Goal: Obtain resource: Obtain resource

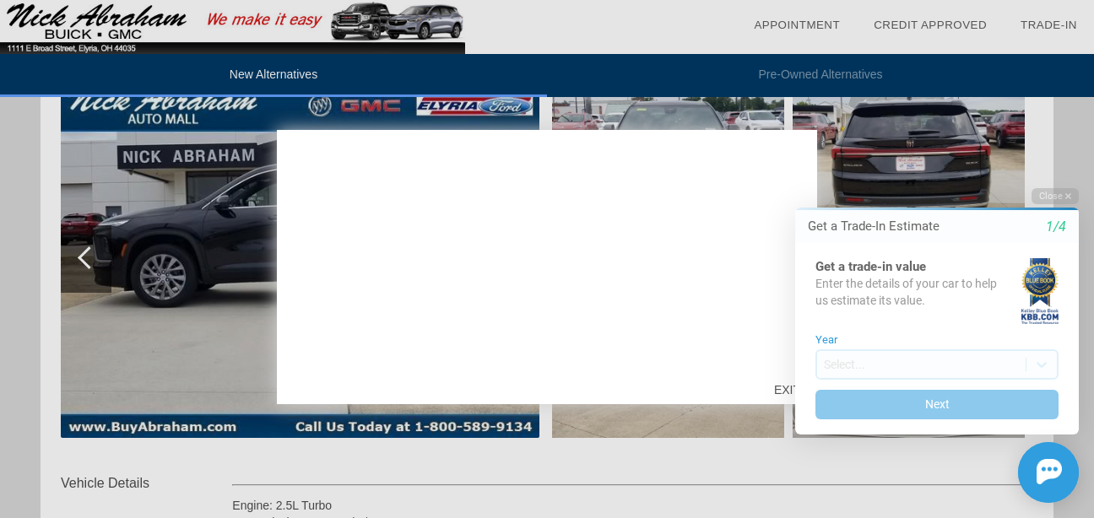
scroll to position [270, 0]
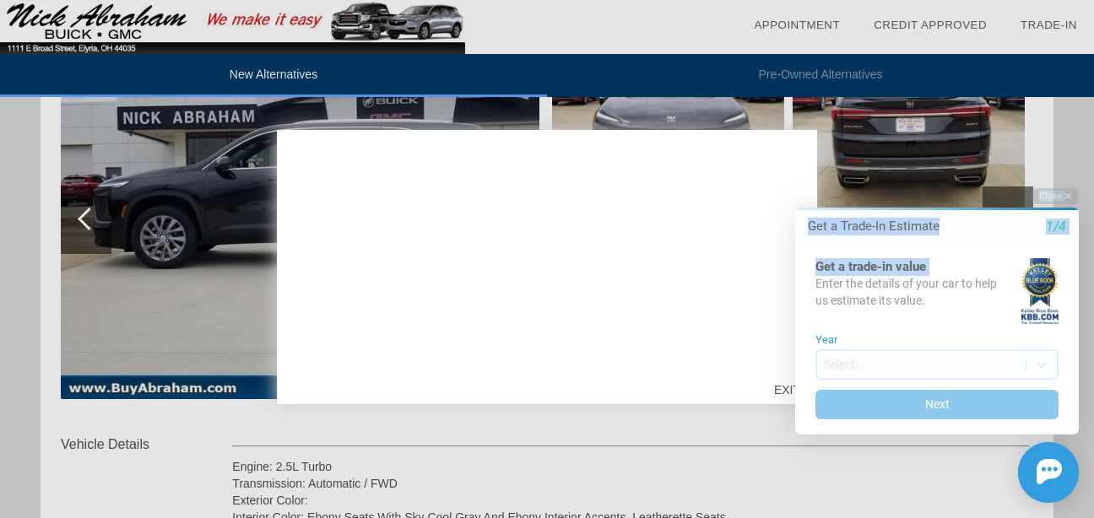
drag, startPoint x: 788, startPoint y: 177, endPoint x: 793, endPoint y: 284, distance: 106.5
click at [793, 173] on html "Welcome! Get a Trade-In Estimate 1/4 Get a trade-in value Enter the details of …" at bounding box center [927, 173] width 334 height 0
drag, startPoint x: 793, startPoint y: 284, endPoint x: 954, endPoint y: 239, distance: 166.5
click at [954, 239] on div "Get a Trade-In Estimate 1/4" at bounding box center [937, 226] width 284 height 33
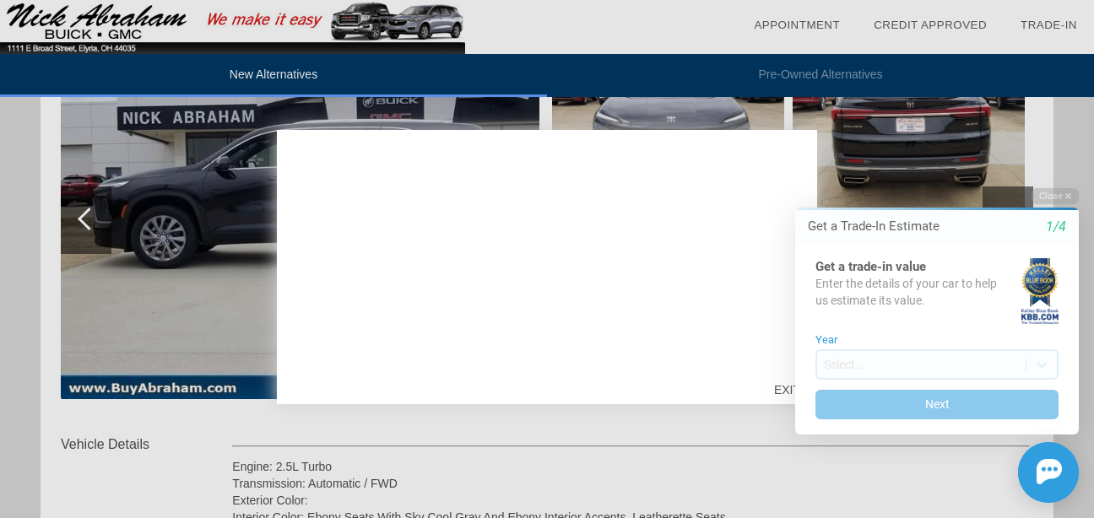
click at [146, 136] on div at bounding box center [547, 259] width 1094 height 518
click at [422, 102] on div at bounding box center [547, 259] width 1094 height 518
click at [791, 196] on div "Close Get a Trade-In Estimate 1/4 Get a trade-in value Enter the details of you…" at bounding box center [927, 345] width 304 height 315
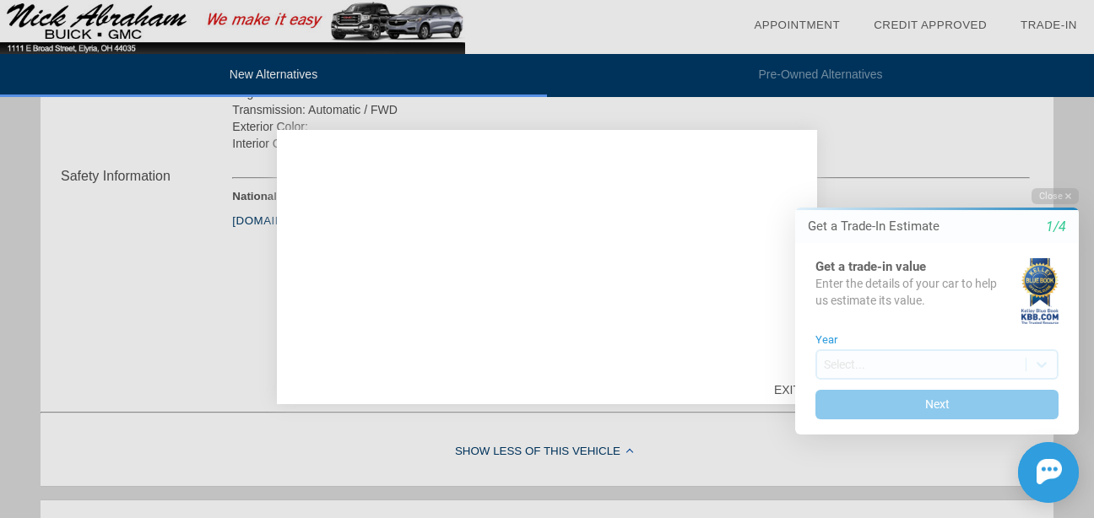
scroll to position [747, 0]
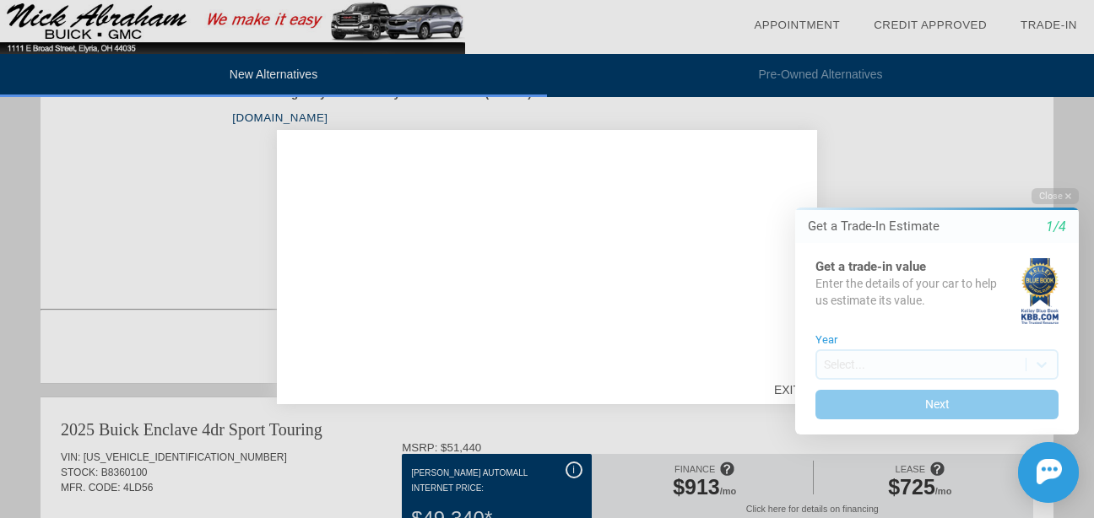
drag, startPoint x: 1102, startPoint y: 107, endPoint x: 333, endPoint y: 15, distance: 774.5
click at [781, 385] on div "Close Get a Trade-In Estimate 1/4 Get a trade-in value Enter the details of you…" at bounding box center [927, 345] width 304 height 315
click at [783, 384] on div "Close Get a Trade-In Estimate 1/4 Get a trade-in value Enter the details of you…" at bounding box center [927, 345] width 304 height 315
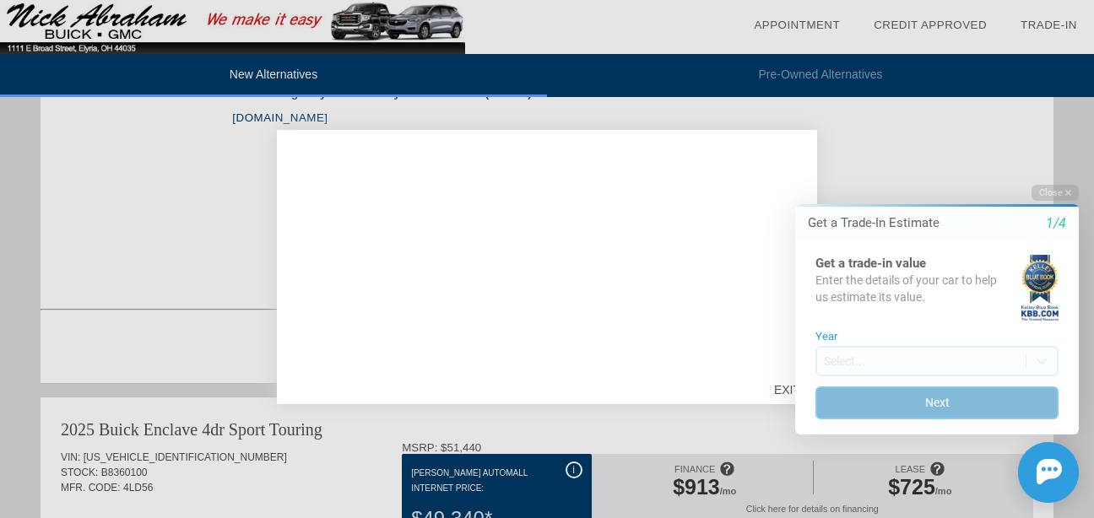
click at [923, 401] on button "Next" at bounding box center [936, 403] width 243 height 33
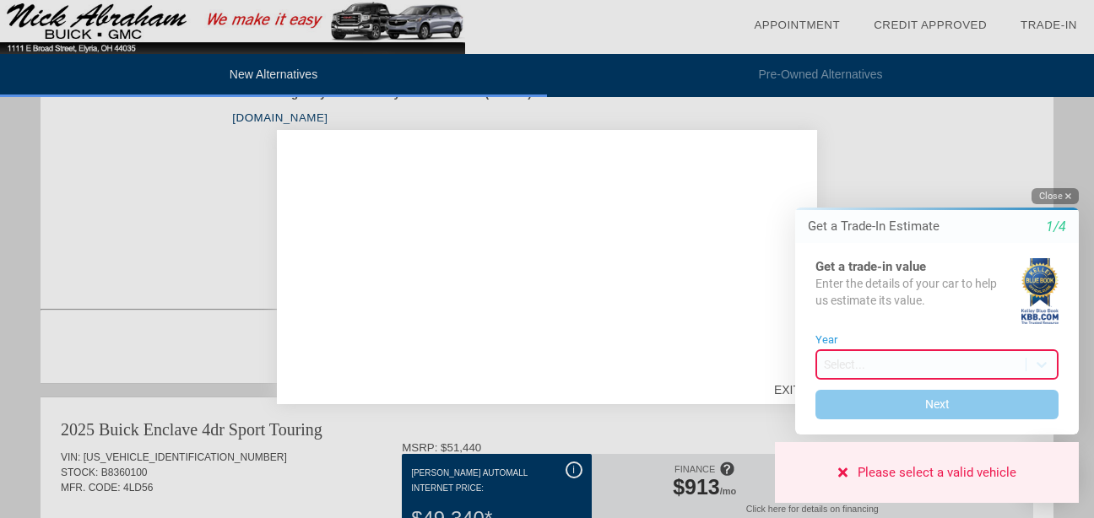
click at [1066, 192] on icon "button" at bounding box center [1068, 196] width 6 height 9
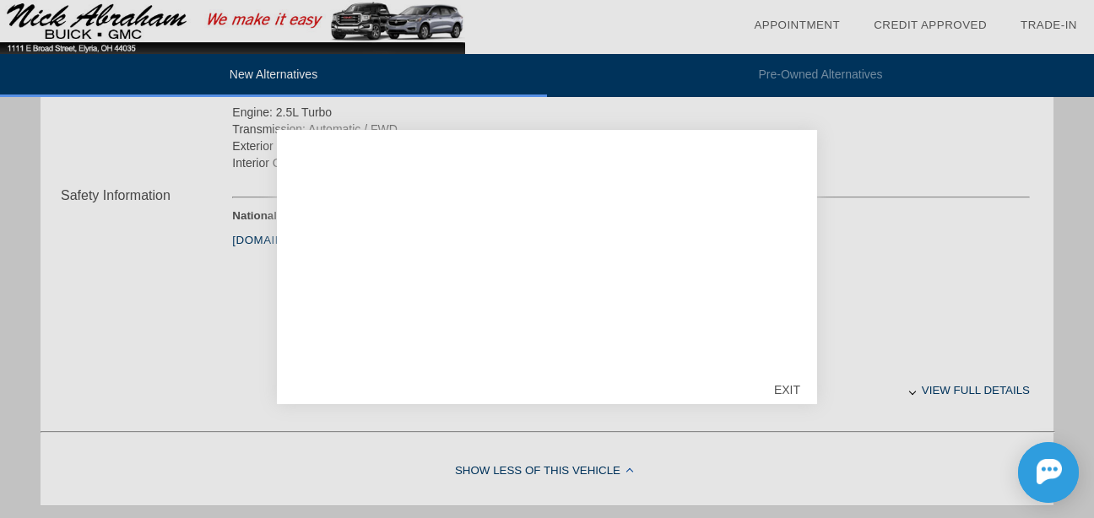
scroll to position [536, 0]
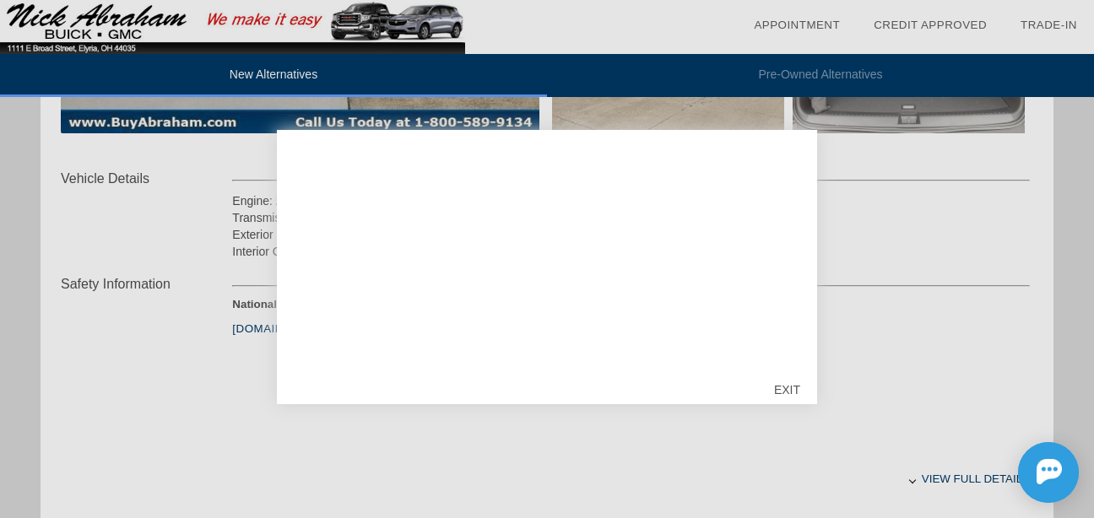
click at [437, 138] on div "We're proud to provide you with this quote for a new 2025 Buick Enclave. What a…" at bounding box center [547, 267] width 540 height 274
click at [782, 381] on div "EXIT" at bounding box center [787, 390] width 60 height 51
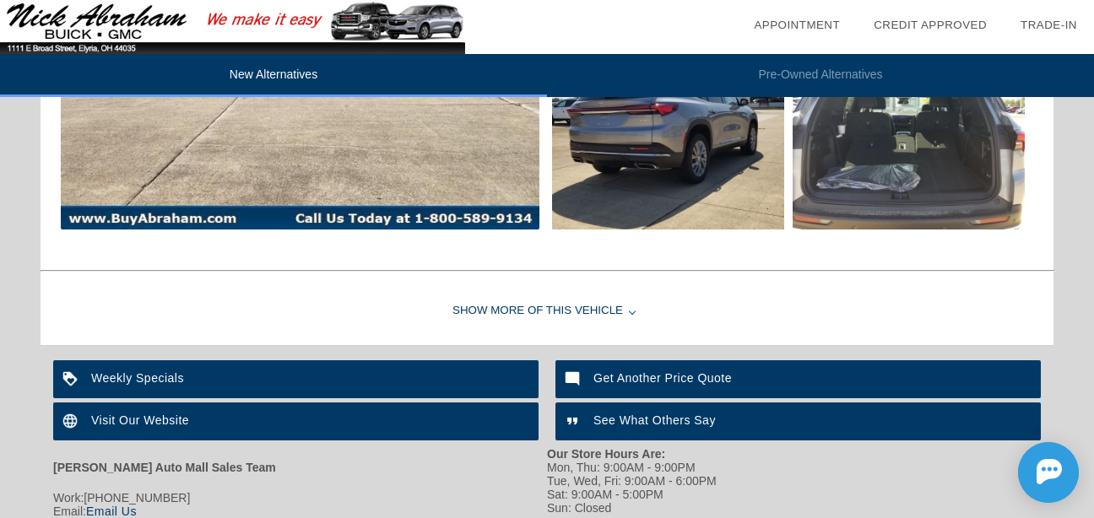
scroll to position [2158, 0]
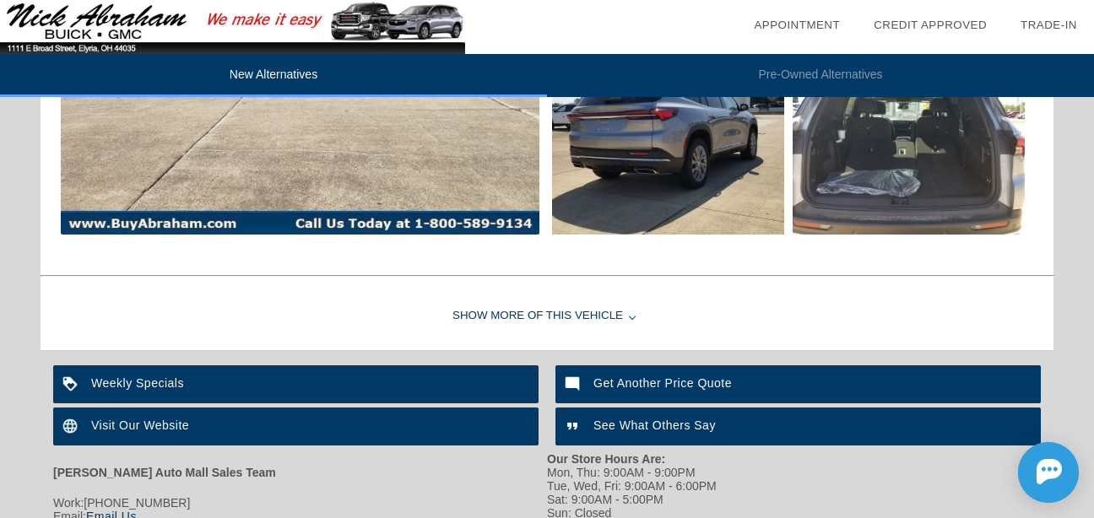
drag, startPoint x: 1094, startPoint y: 435, endPoint x: 197, endPoint y: 377, distance: 899.2
click at [197, 377] on div "Weekly Specials" at bounding box center [295, 385] width 485 height 38
